Goal: Task Accomplishment & Management: Complete application form

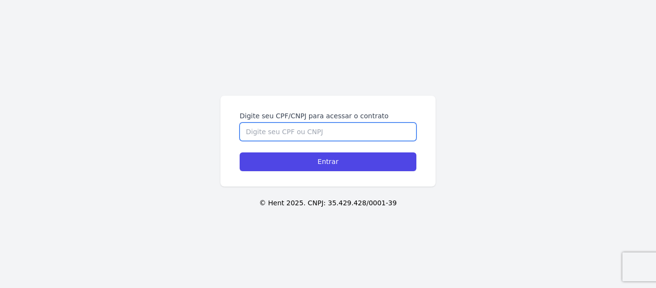
click at [320, 133] on input "Digite seu CPF/CNPJ para acessar o contrato" at bounding box center [328, 131] width 177 height 18
type input "02866696093"
click at [240, 152] on input "Entrar" at bounding box center [328, 161] width 177 height 19
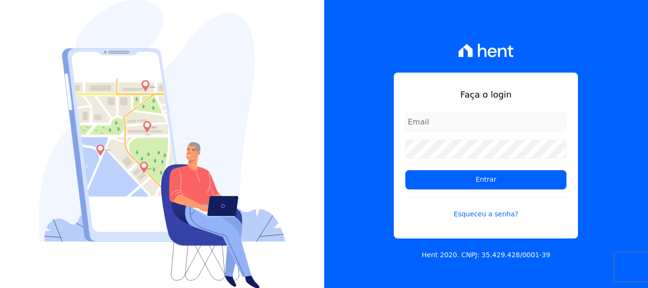
scroll to position [0, 0]
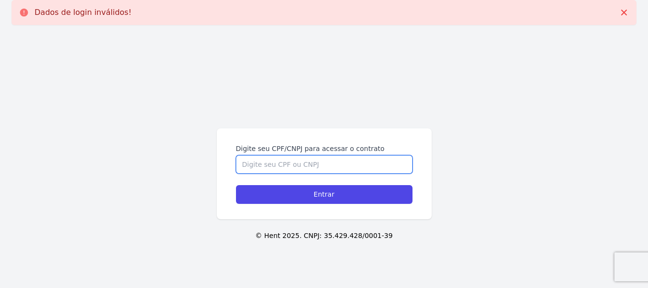
click at [338, 168] on input "Digite seu CPF/CNPJ para acessar o contrato" at bounding box center [324, 164] width 177 height 18
click at [337, 166] on input "Digite seu CPF/CNPJ para acessar o contrato" at bounding box center [324, 164] width 177 height 18
